Goal: Task Accomplishment & Management: Manage account settings

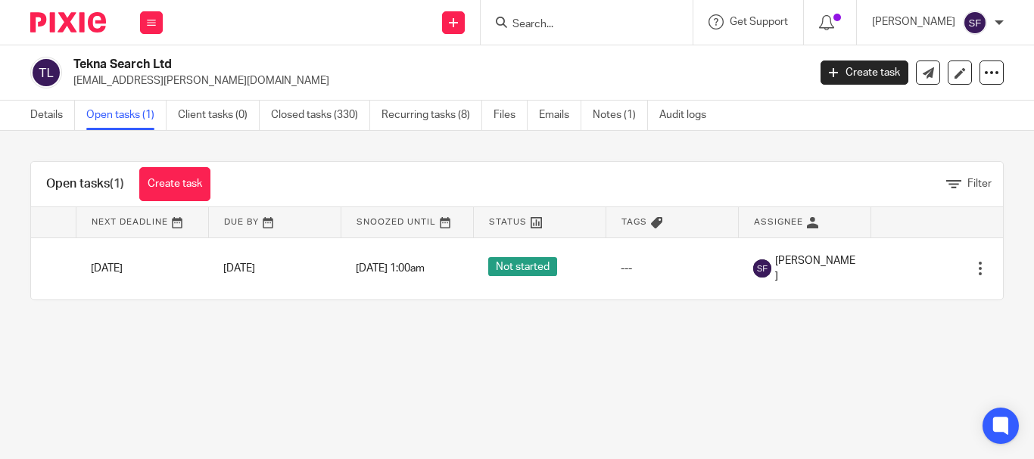
scroll to position [0, 111]
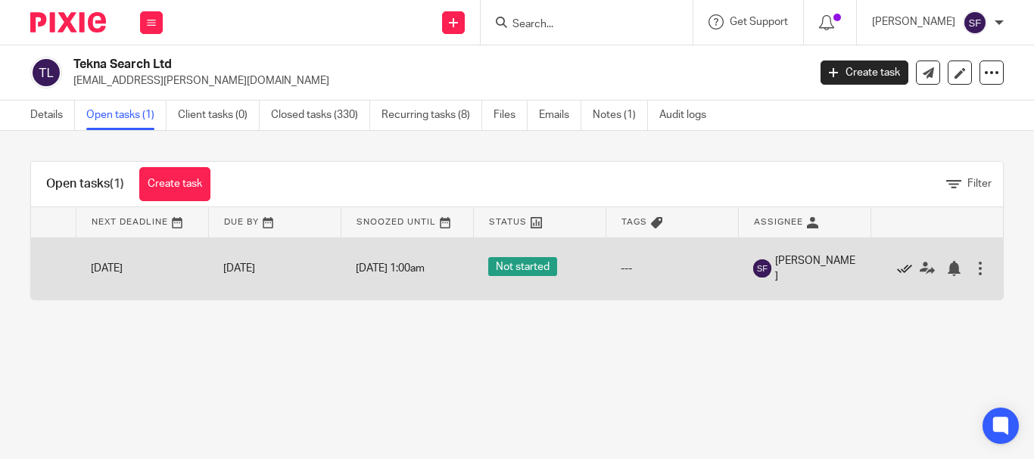
click at [897, 270] on icon at bounding box center [904, 268] width 15 height 15
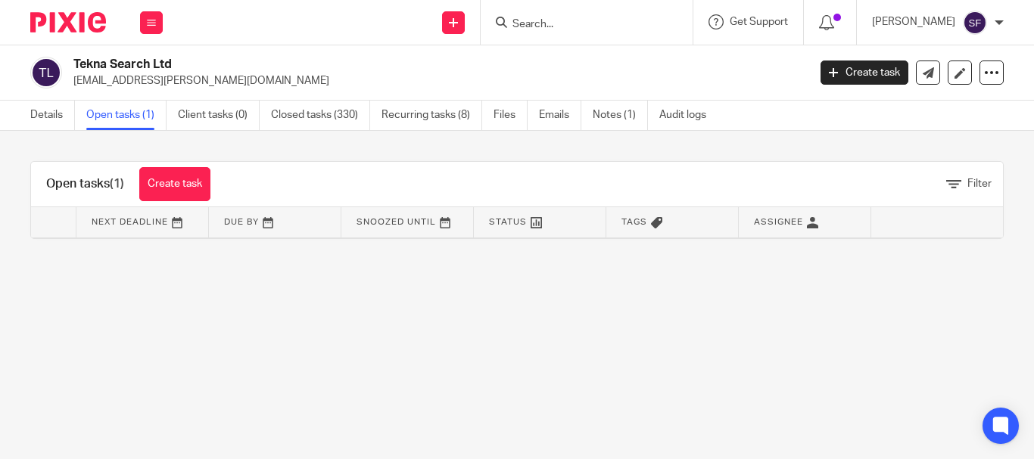
click at [589, 26] on input "Search" at bounding box center [579, 25] width 136 height 14
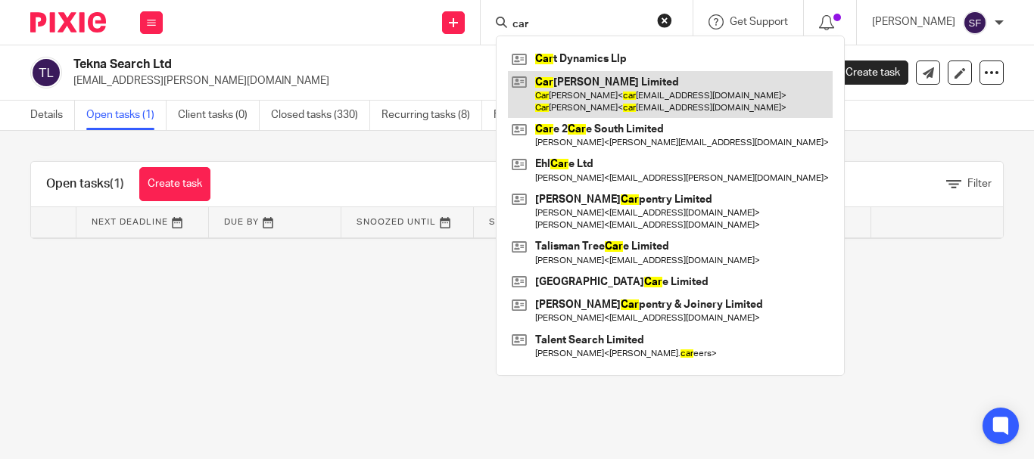
type input "car"
click at [609, 93] on link at bounding box center [670, 94] width 325 height 47
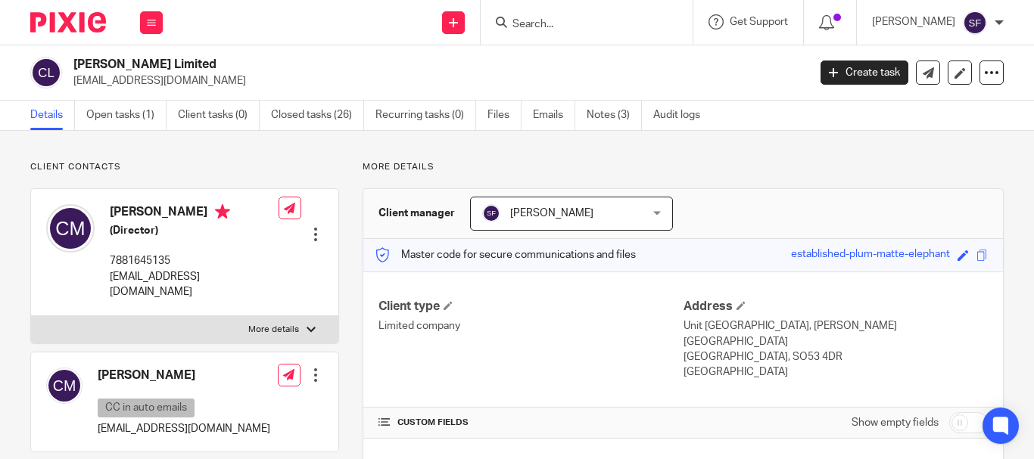
click at [139, 124] on link "Open tasks (1)" at bounding box center [126, 116] width 80 height 30
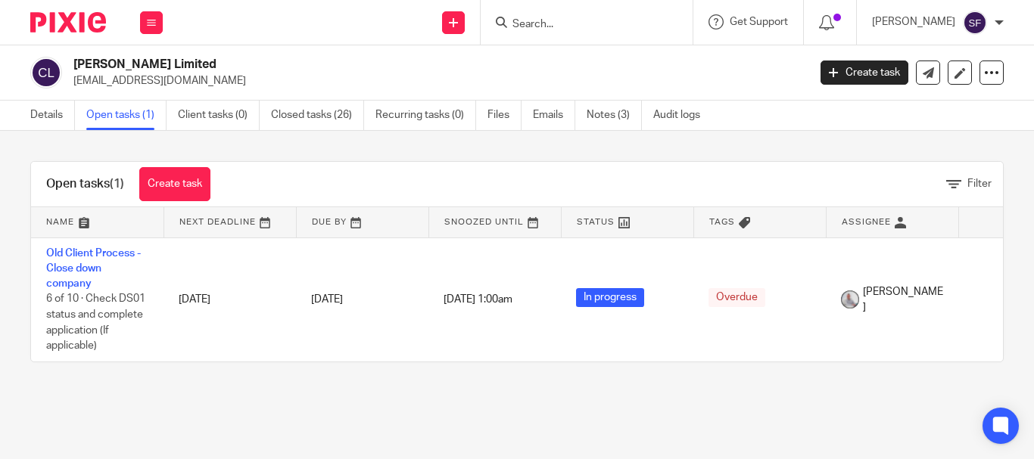
click at [584, 29] on input "Search" at bounding box center [579, 25] width 136 height 14
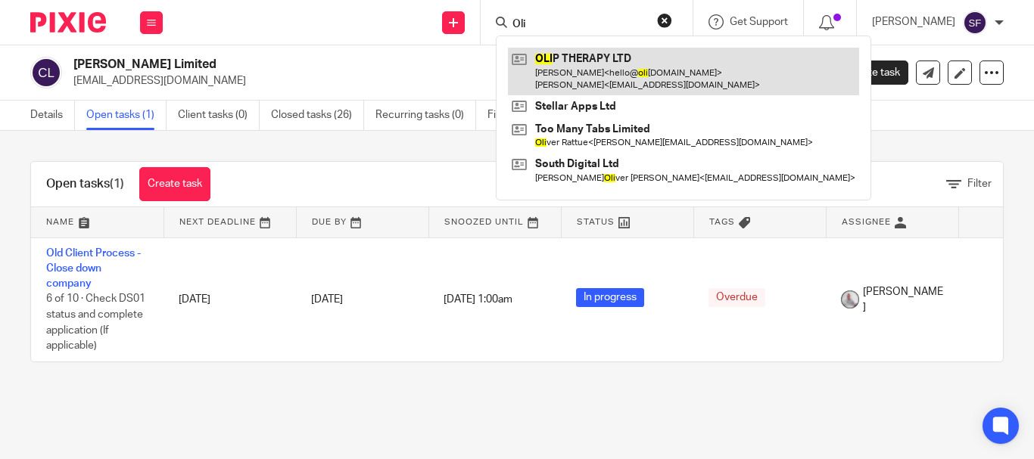
type input "Oli"
click at [626, 72] on link at bounding box center [683, 71] width 351 height 47
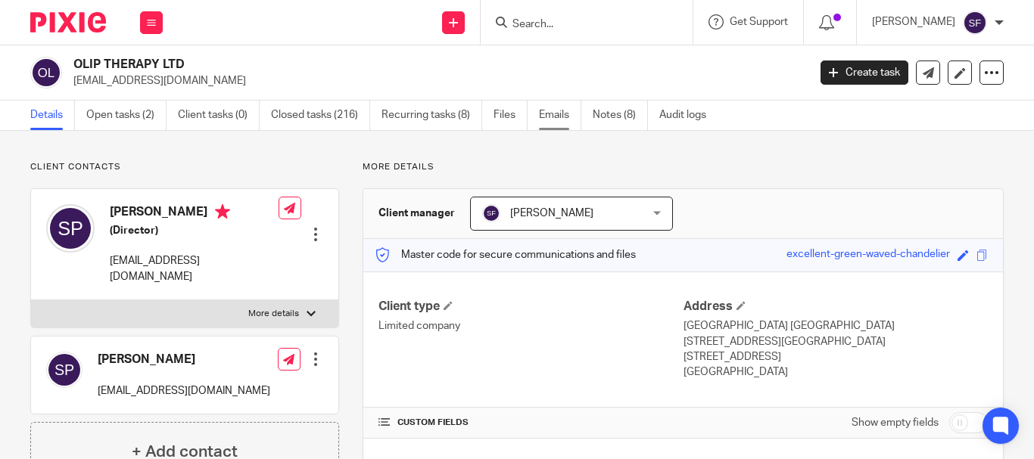
click at [550, 111] on link "Emails" at bounding box center [560, 116] width 42 height 30
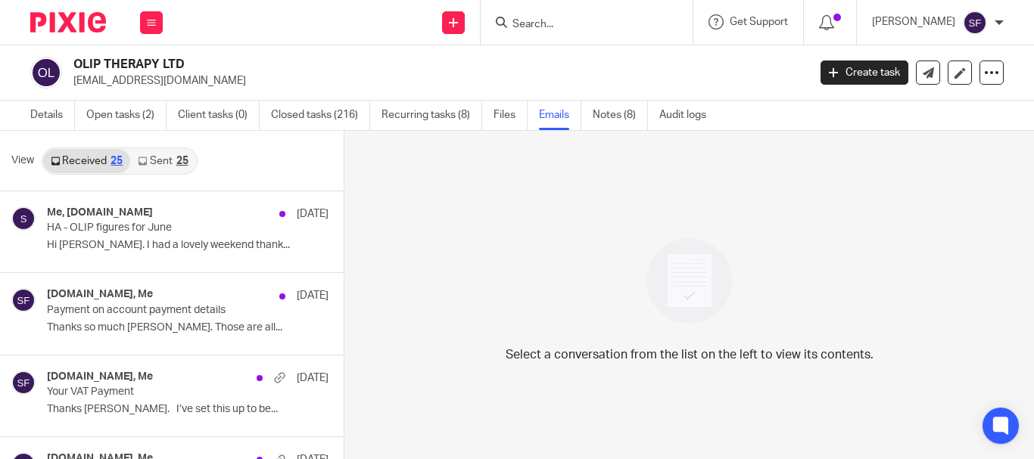
click at [157, 167] on link "Sent 25" at bounding box center [162, 161] width 65 height 24
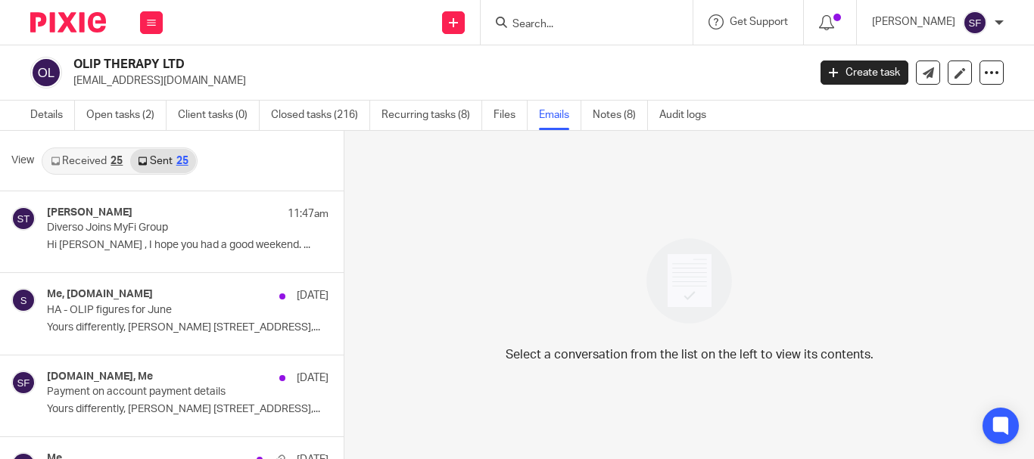
scroll to position [2, 0]
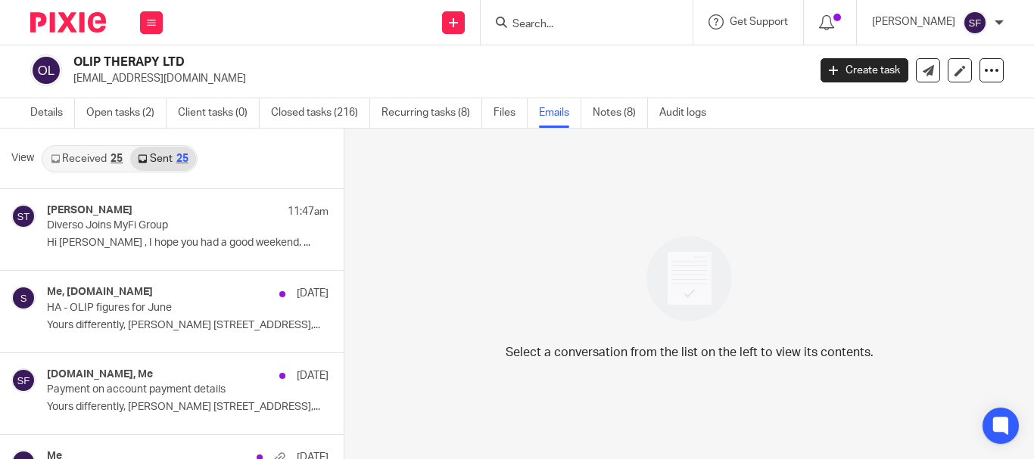
click at [78, 148] on link "Received 25" at bounding box center [86, 159] width 87 height 24
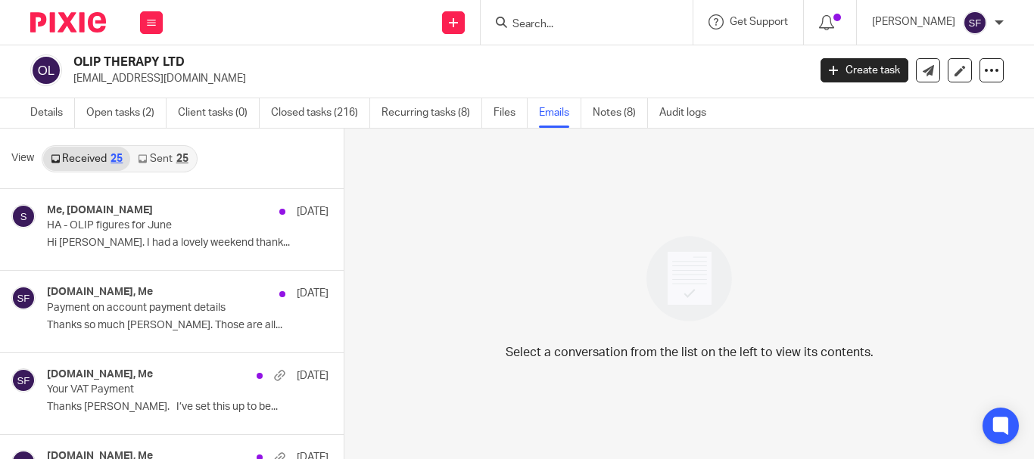
click at [582, 22] on input "Search" at bounding box center [579, 25] width 136 height 14
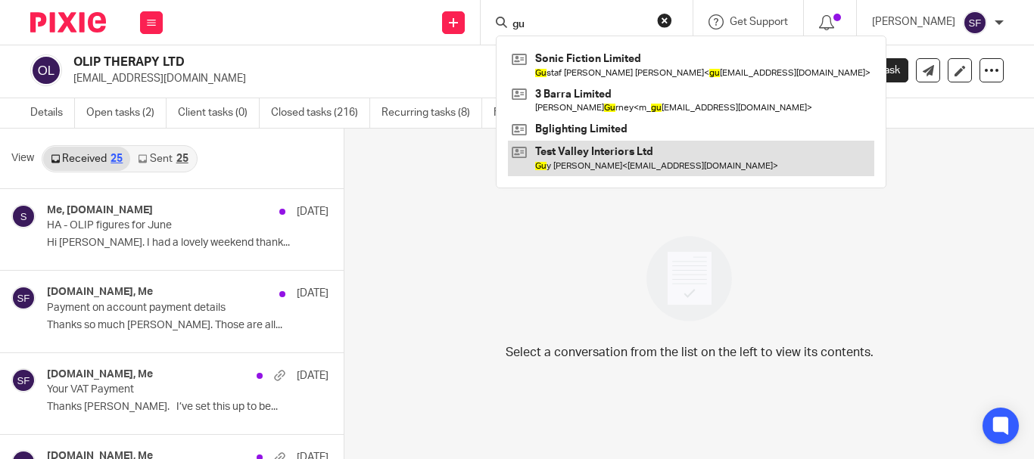
type input "gu"
click at [606, 166] on link at bounding box center [691, 158] width 366 height 35
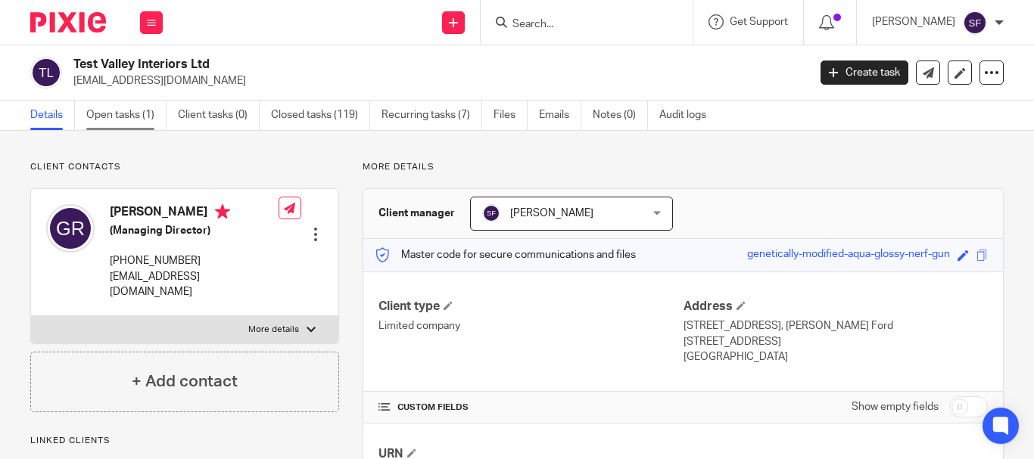
click at [132, 114] on link "Open tasks (1)" at bounding box center [126, 116] width 80 height 30
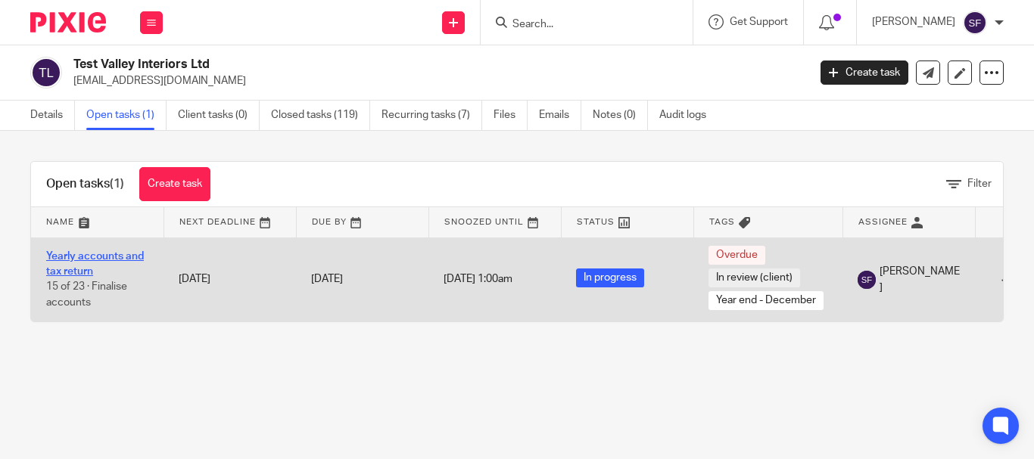
click at [97, 251] on link "Yearly accounts and tax return" at bounding box center [95, 264] width 98 height 26
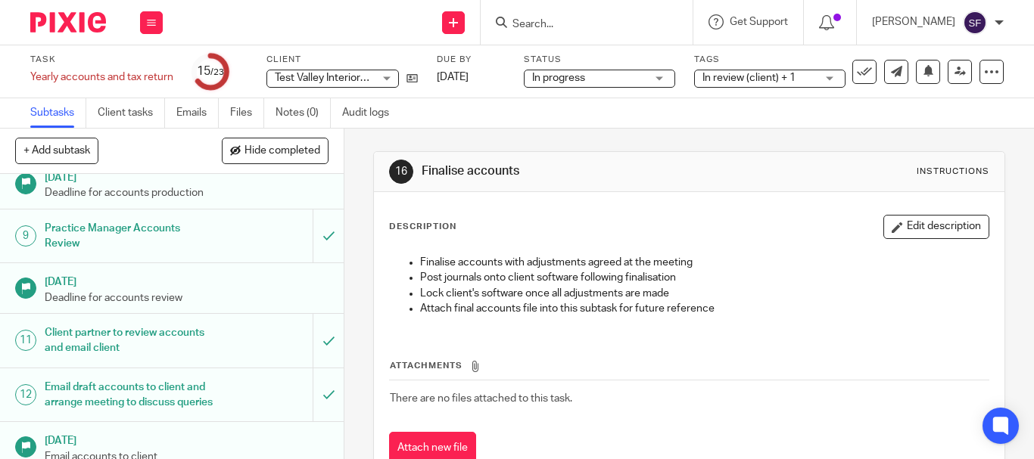
scroll to position [530, 0]
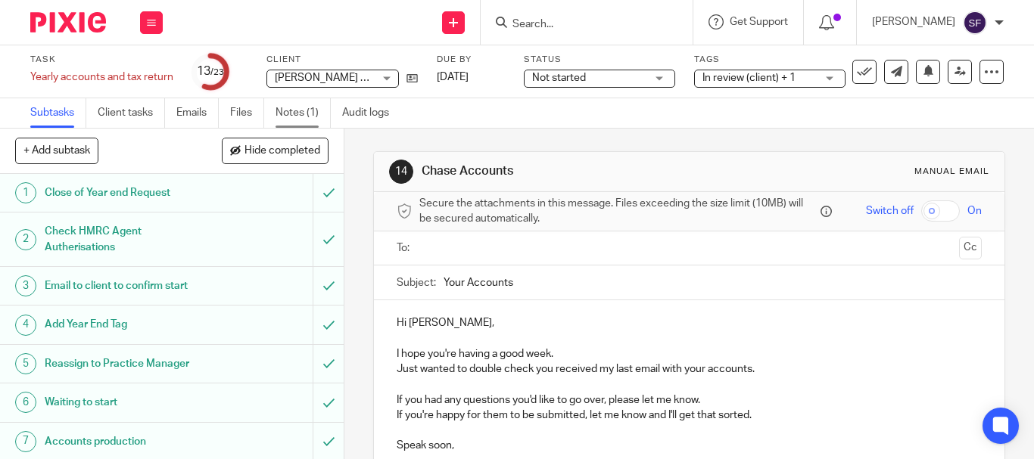
click at [307, 108] on link "Notes (1)" at bounding box center [303, 113] width 55 height 30
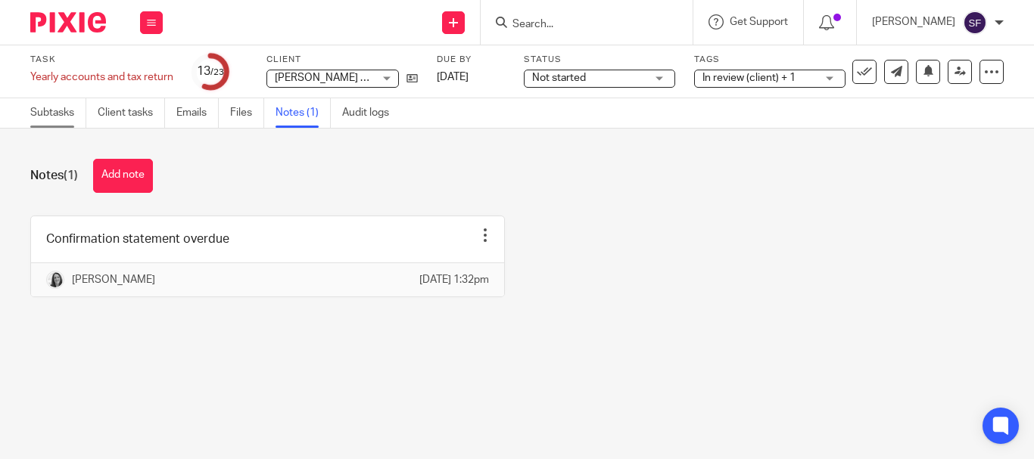
click at [62, 124] on link "Subtasks" at bounding box center [58, 113] width 56 height 30
